Goal: Transaction & Acquisition: Purchase product/service

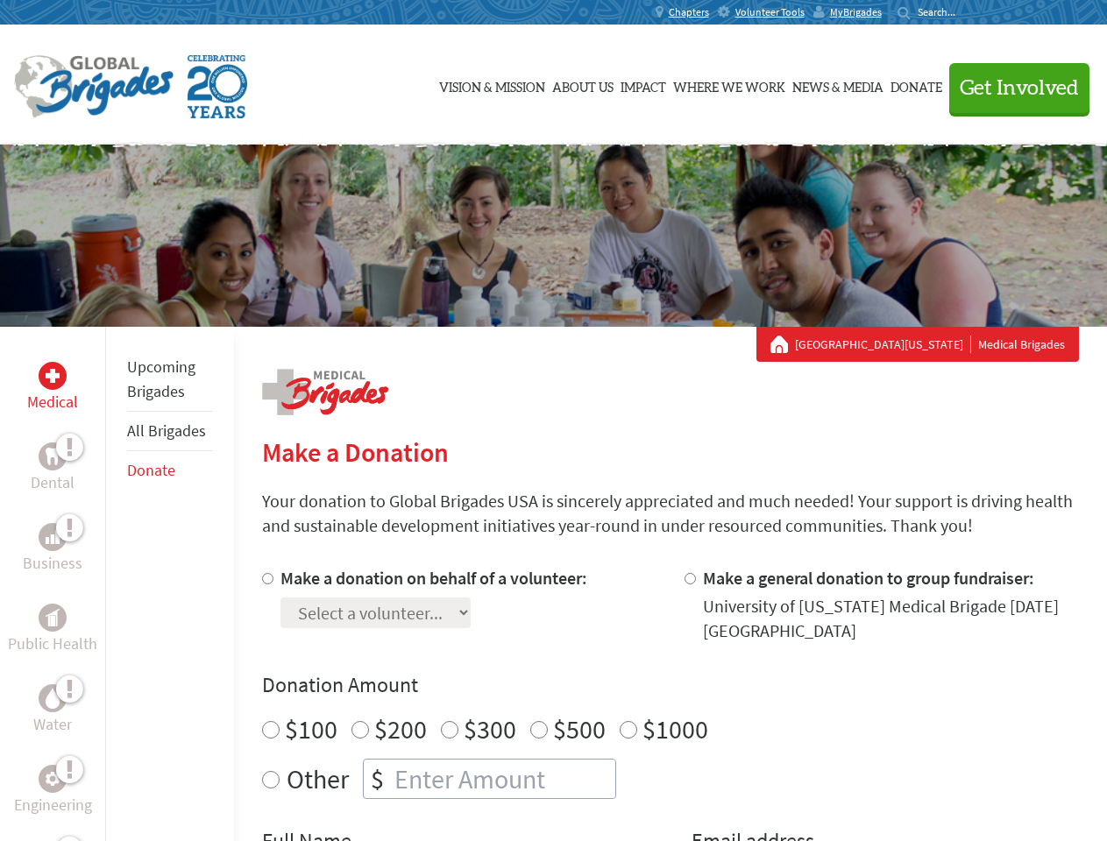
click at [968, 12] on div "Search for:" at bounding box center [933, 12] width 70 height 14
click at [1012, 88] on span "Get Involved" at bounding box center [1019, 88] width 119 height 21
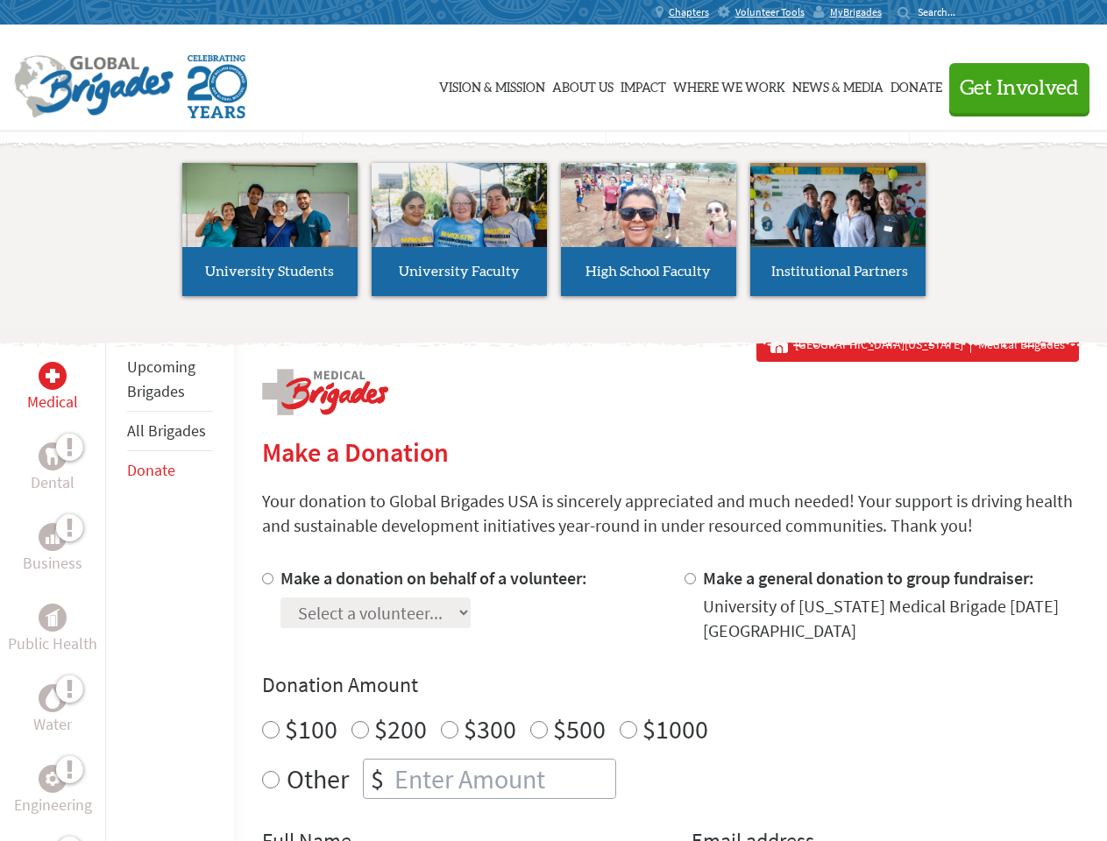
click at [554, 236] on li "High School Faculty" at bounding box center [648, 229] width 189 height 161
click at [116, 584] on div "Upcoming Brigades All Brigades Donate" at bounding box center [169, 747] width 129 height 841
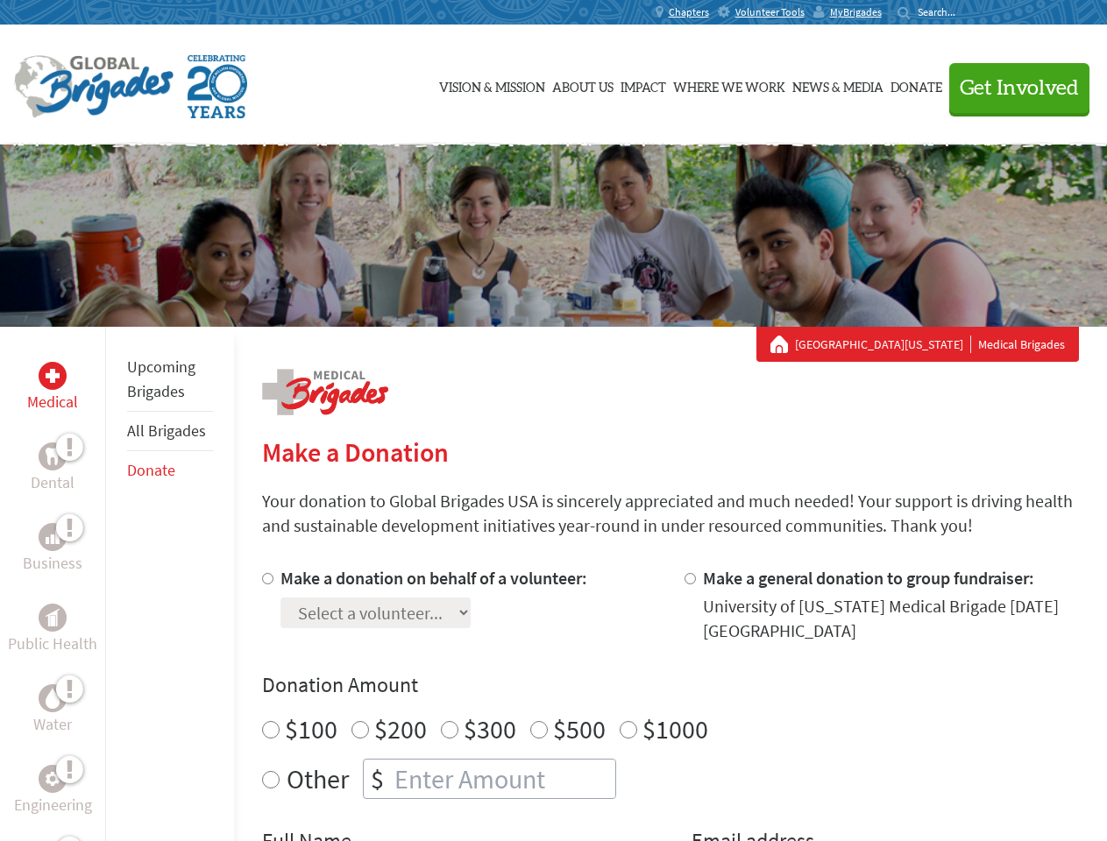
click at [670, 704] on div "Donation Amount $100 $200 $300 $500 $1000 Other $" at bounding box center [670, 735] width 817 height 128
click at [266, 579] on input "Make a donation on behalf of a volunteer:" at bounding box center [267, 578] width 11 height 11
radio input "true"
click at [689, 579] on input "Make a general donation to group fundraiser:" at bounding box center [690, 578] width 11 height 11
radio input "true"
